Goal: Book appointment/travel/reservation

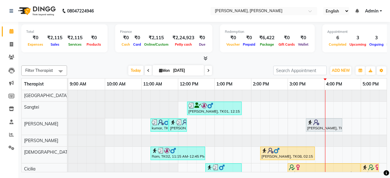
scroll to position [0, 31]
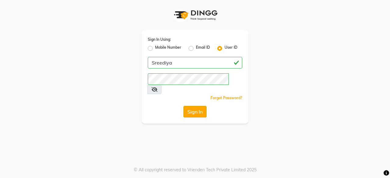
click at [198, 106] on button "Sign In" at bounding box center [195, 112] width 23 height 12
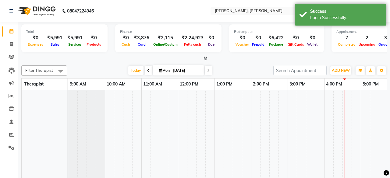
select select "en"
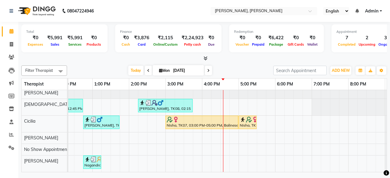
click at [276, 146] on div "[PERSON_NAME], TK01, 12:15 PM-01:45 PM, Swedish Therapy (90) [PERSON_NAME] priy…" at bounding box center [184, 107] width 476 height 130
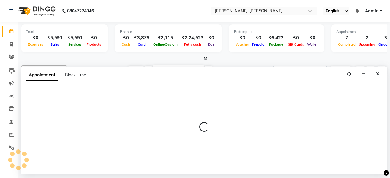
select select "86059"
select select "tentative"
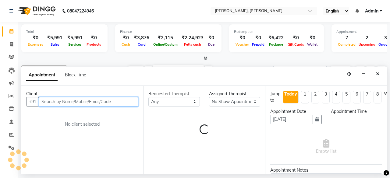
select select "1080"
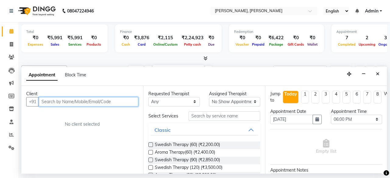
click at [59, 104] on input "text" at bounding box center [89, 101] width 100 height 9
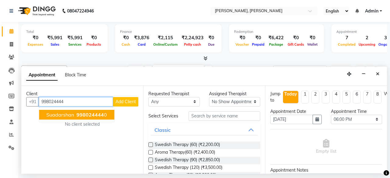
click at [68, 112] on span "Suadarshan" at bounding box center [60, 115] width 28 height 6
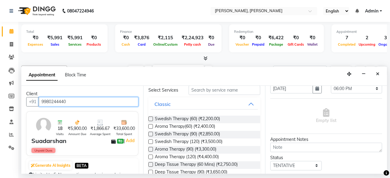
type input "9980244440"
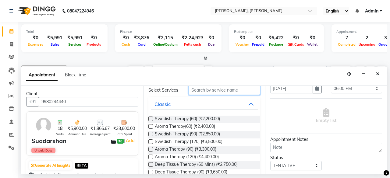
click at [229, 95] on input "text" at bounding box center [225, 90] width 72 height 9
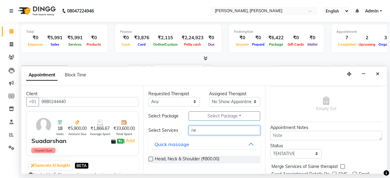
type input "n"
type input "back"
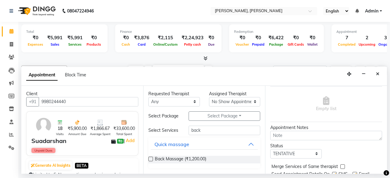
click at [233, 160] on div "Back Massage (₹1,200.00)" at bounding box center [205, 160] width 112 height 8
click at [204, 159] on span "Back Massage (₹1,200.00)" at bounding box center [181, 160] width 52 height 8
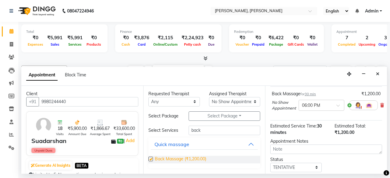
checkbox input "false"
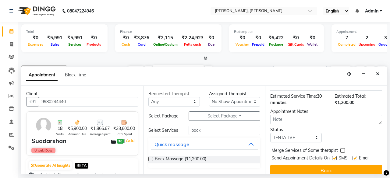
scroll to position [84, 0]
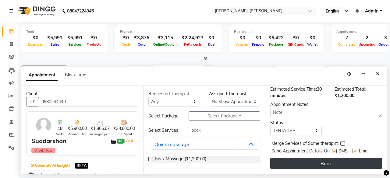
click at [335, 159] on button "Book" at bounding box center [326, 163] width 112 height 11
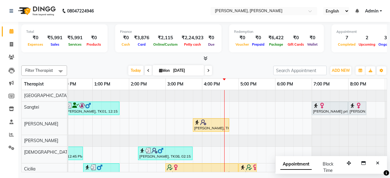
scroll to position [56, 0]
